Goal: Transaction & Acquisition: Book appointment/travel/reservation

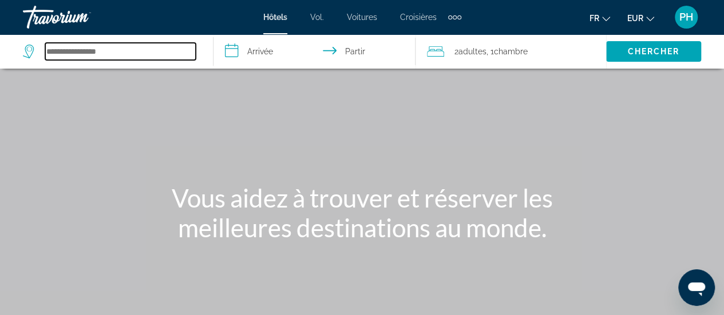
click at [122, 50] on input "Rechercher une destination hôtelière" at bounding box center [120, 51] width 151 height 17
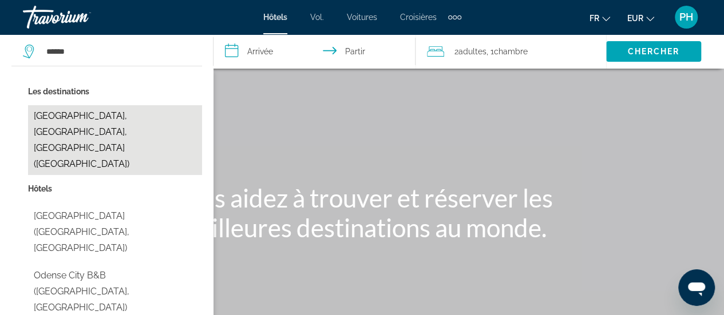
click at [101, 118] on button "[GEOGRAPHIC_DATA], [GEOGRAPHIC_DATA], [GEOGRAPHIC_DATA] ([GEOGRAPHIC_DATA])" at bounding box center [115, 140] width 174 height 70
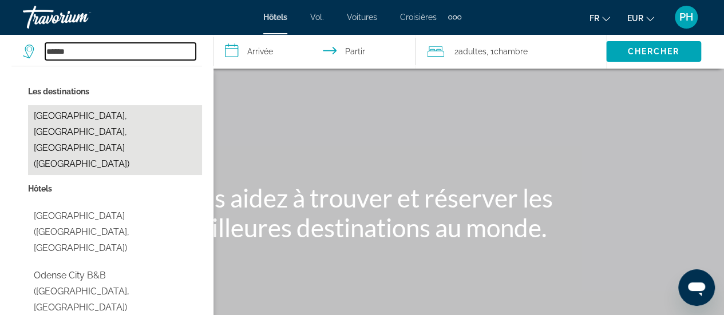
type input "**********"
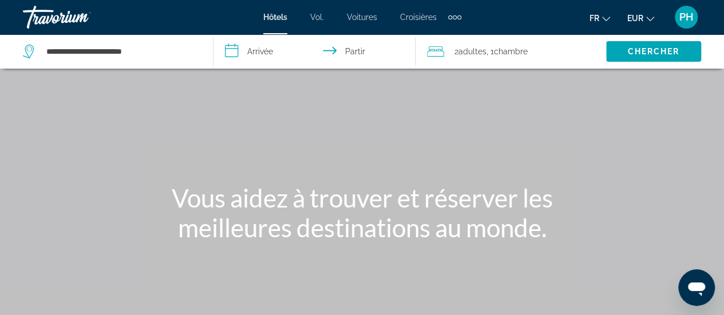
click at [255, 48] on input "**********" at bounding box center [316, 53] width 207 height 38
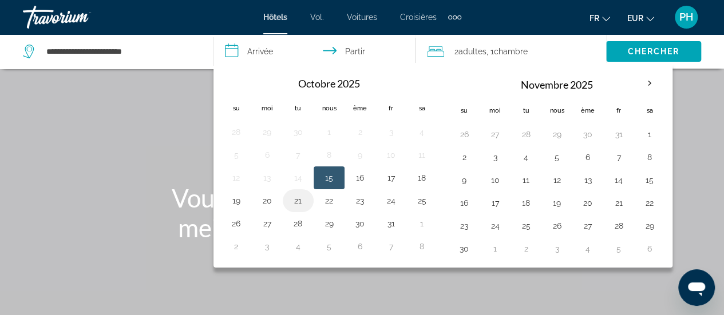
click at [299, 204] on button "21" at bounding box center [298, 201] width 18 height 16
click at [327, 204] on button "22" at bounding box center [329, 201] width 18 height 16
type input "**********"
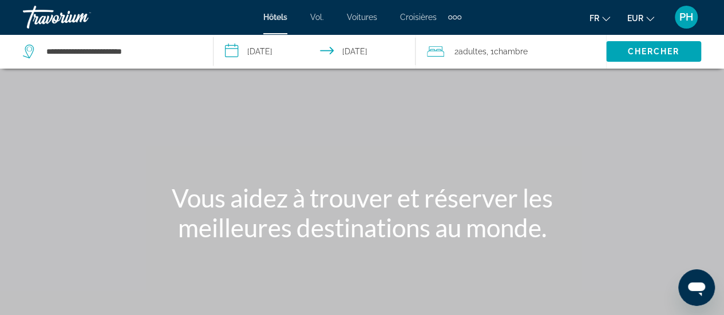
click at [488, 52] on font ", 1" at bounding box center [489, 51] width 7 height 9
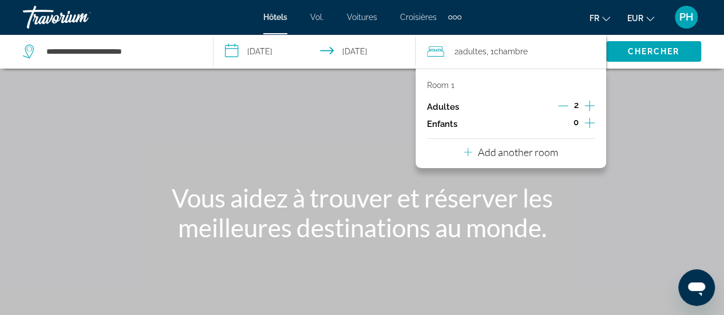
click at [588, 104] on icon "Increment adults" at bounding box center [589, 106] width 10 height 14
click at [639, 48] on font "Chercher" at bounding box center [653, 51] width 52 height 9
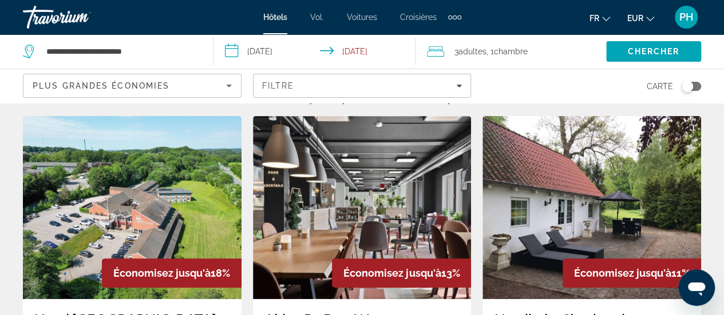
scroll to position [26, 0]
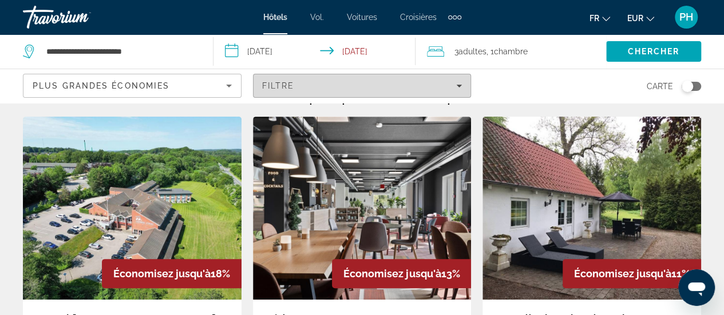
click at [460, 83] on icon "Filters" at bounding box center [459, 86] width 6 height 6
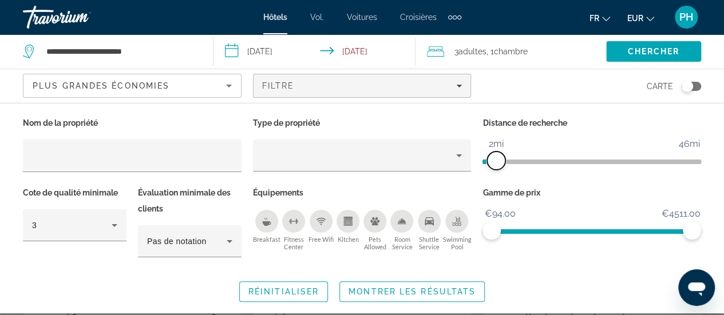
drag, startPoint x: 624, startPoint y: 160, endPoint x: 496, endPoint y: 164, distance: 128.3
click at [496, 164] on span "ngx-slider" at bounding box center [496, 161] width 18 height 18
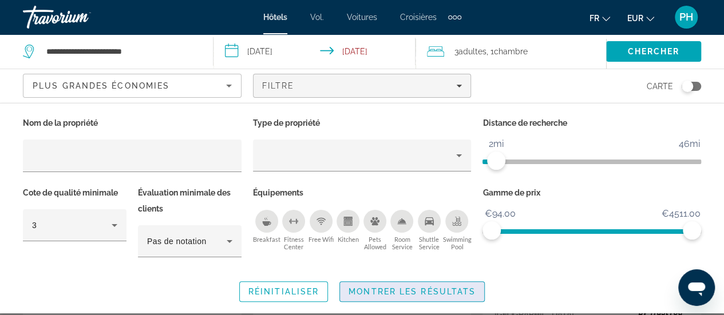
click at [401, 289] on span "Montrer les résultats" at bounding box center [412, 291] width 127 height 9
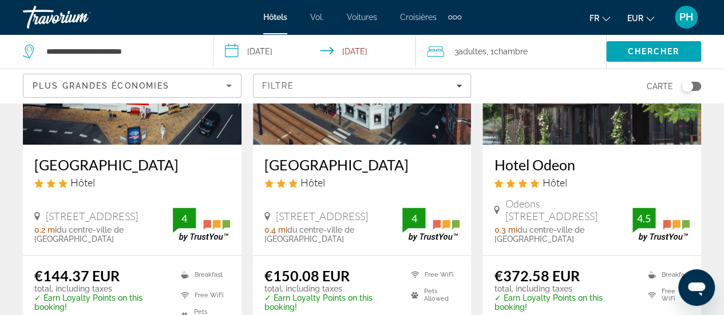
scroll to position [614, 0]
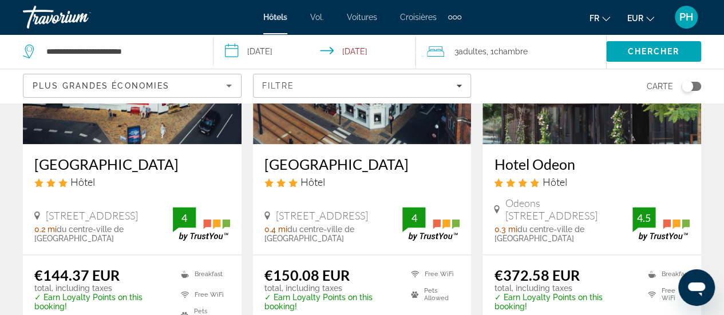
click at [647, 15] on icon "Changer de devise" at bounding box center [650, 19] width 8 height 8
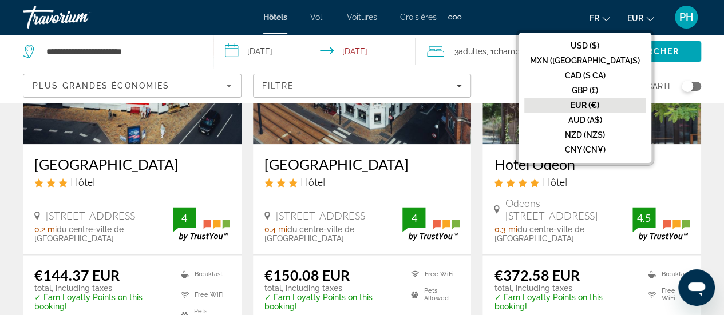
click at [599, 105] on font "EUR (€)" at bounding box center [585, 105] width 29 height 9
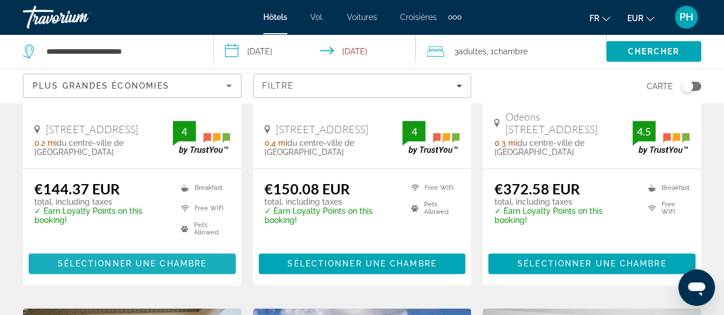
scroll to position [705, 0]
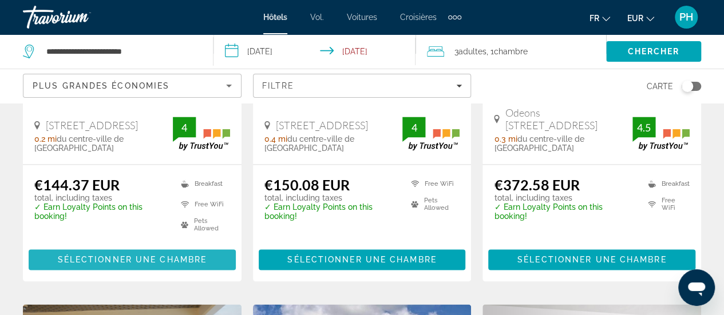
click at [104, 255] on span "Sélectionner une chambre" at bounding box center [132, 259] width 149 height 9
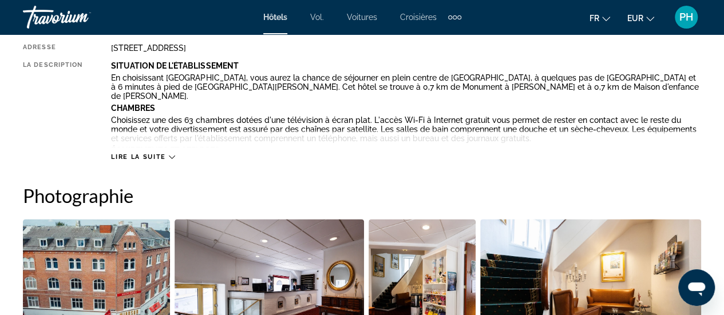
scroll to position [630, 0]
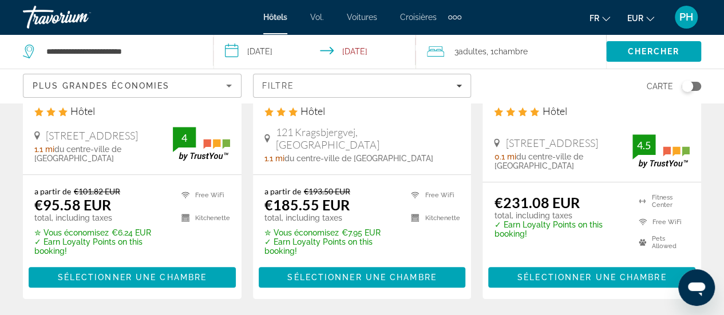
scroll to position [253, 0]
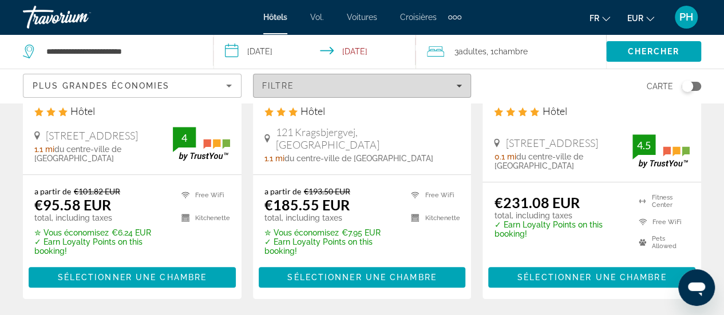
click at [465, 90] on span "Filters" at bounding box center [362, 85] width 217 height 27
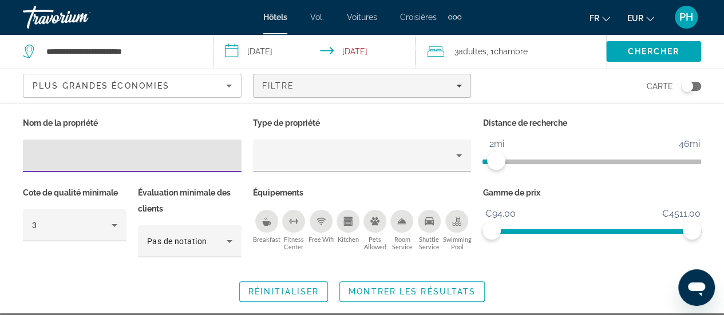
click at [50, 290] on div "Réinitialiser Montrer les résultats" at bounding box center [362, 292] width 678 height 21
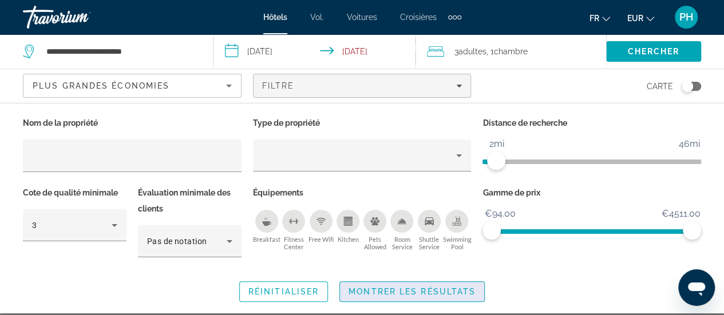
click at [395, 291] on span "Montrer les résultats" at bounding box center [412, 291] width 127 height 9
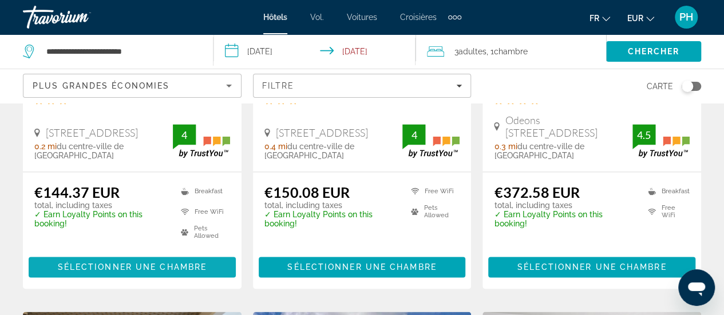
scroll to position [697, 0]
click at [347, 263] on span "Sélectionner une chambre" at bounding box center [361, 267] width 149 height 9
